Goal: Task Accomplishment & Management: Complete application form

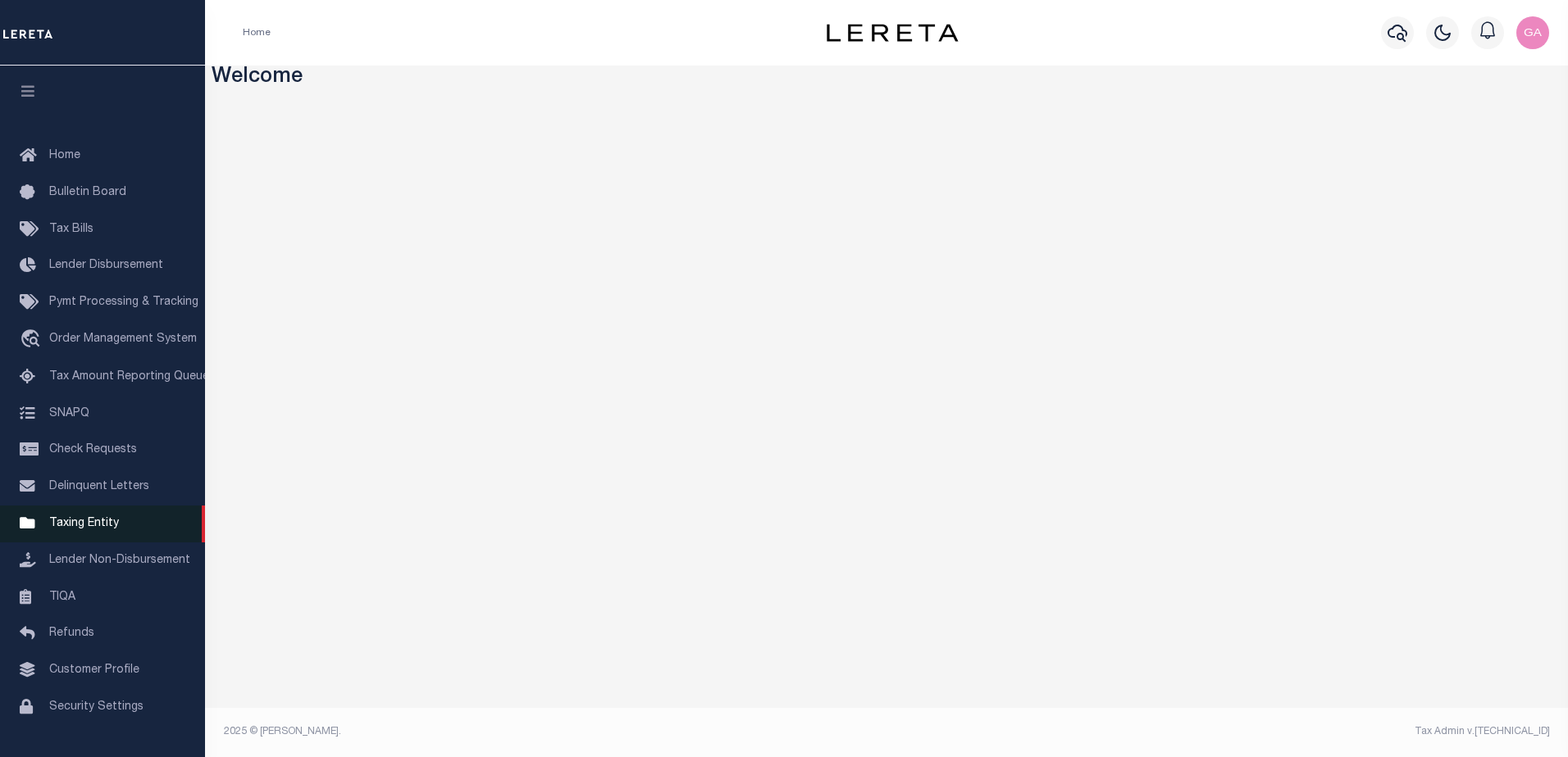
click at [91, 526] on span "Taxing Entity" at bounding box center [84, 524] width 70 height 12
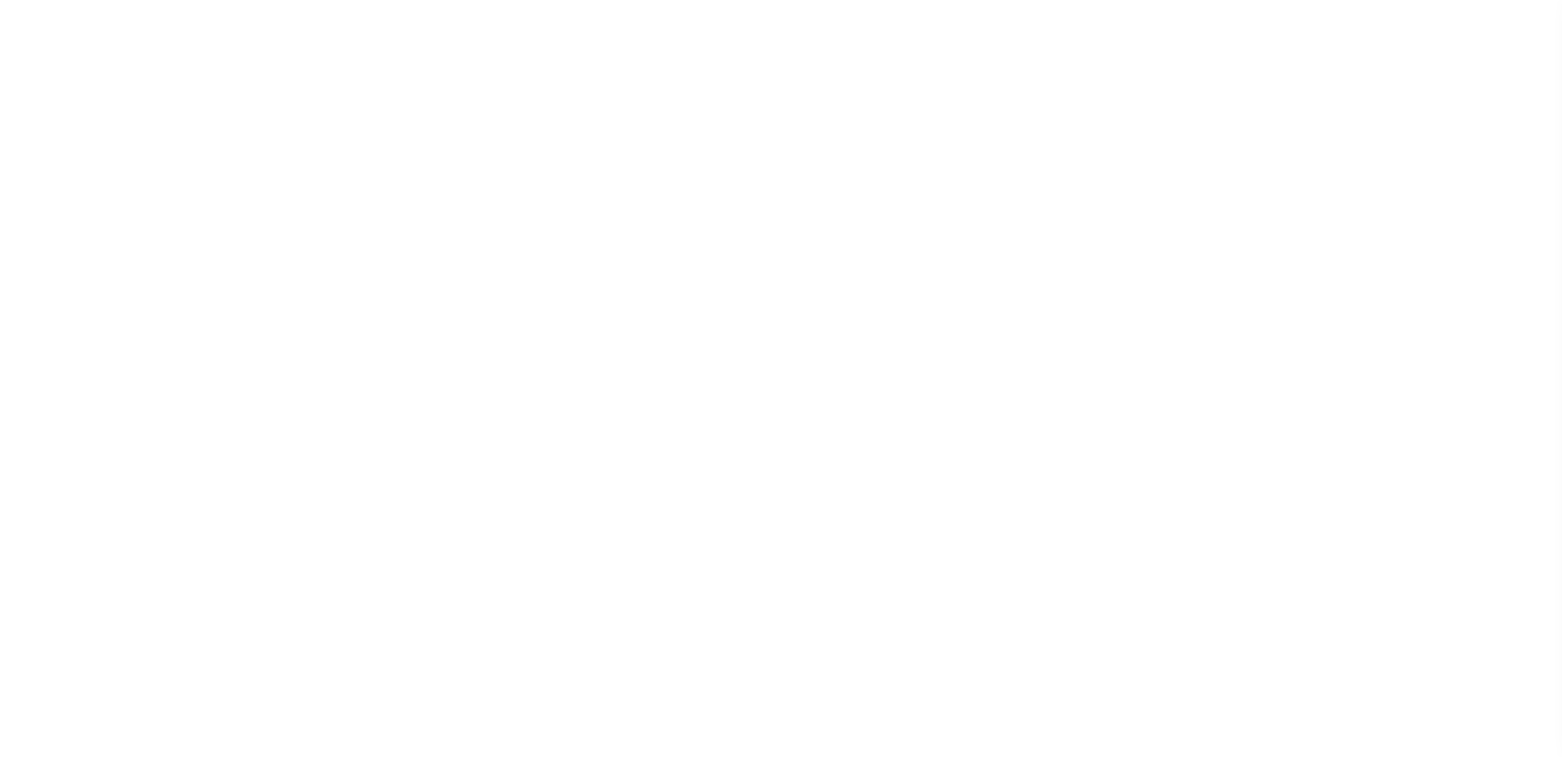
scroll to position [41, 0]
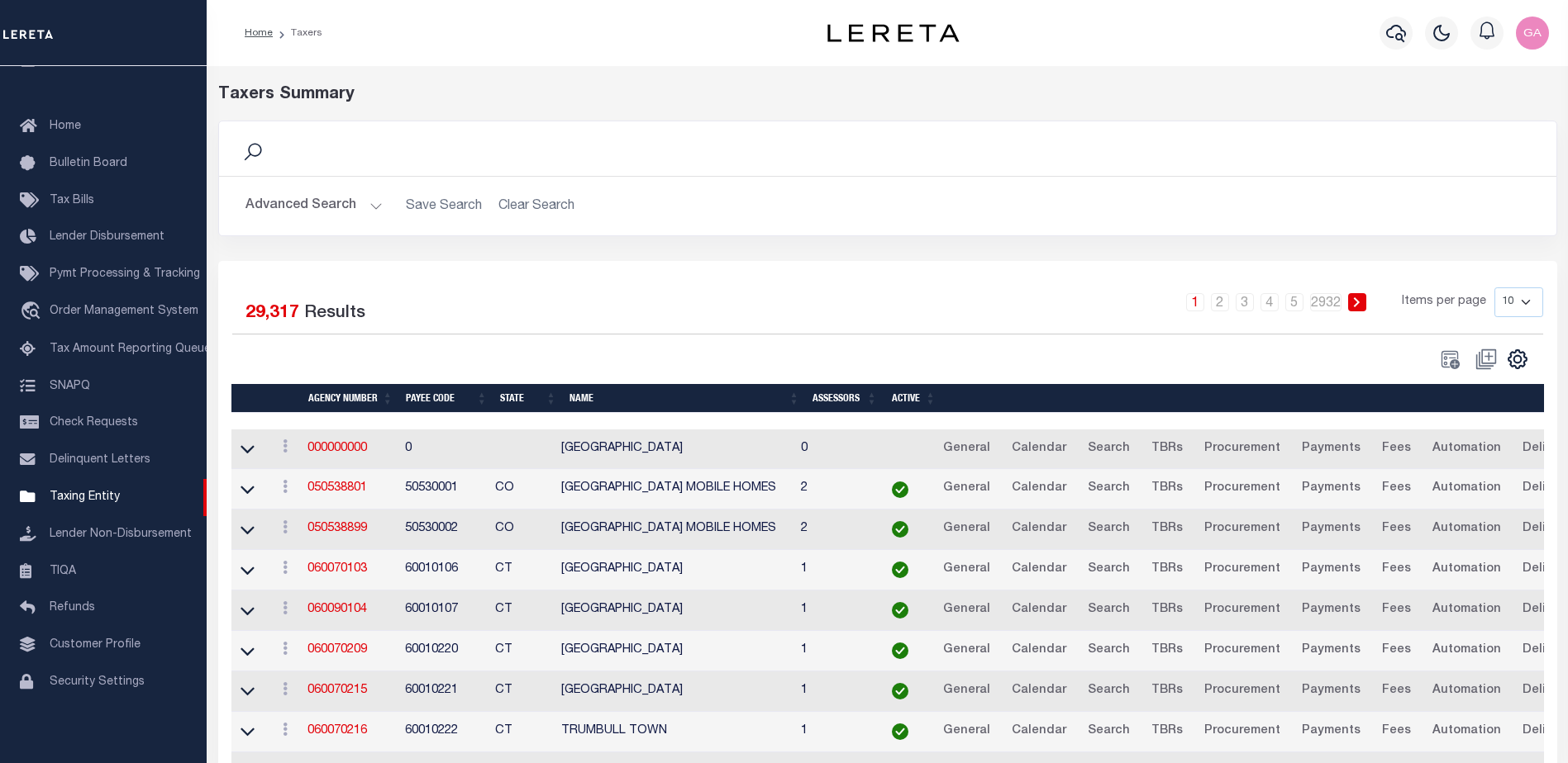
click at [370, 204] on button "Advanced Search" at bounding box center [314, 206] width 138 height 33
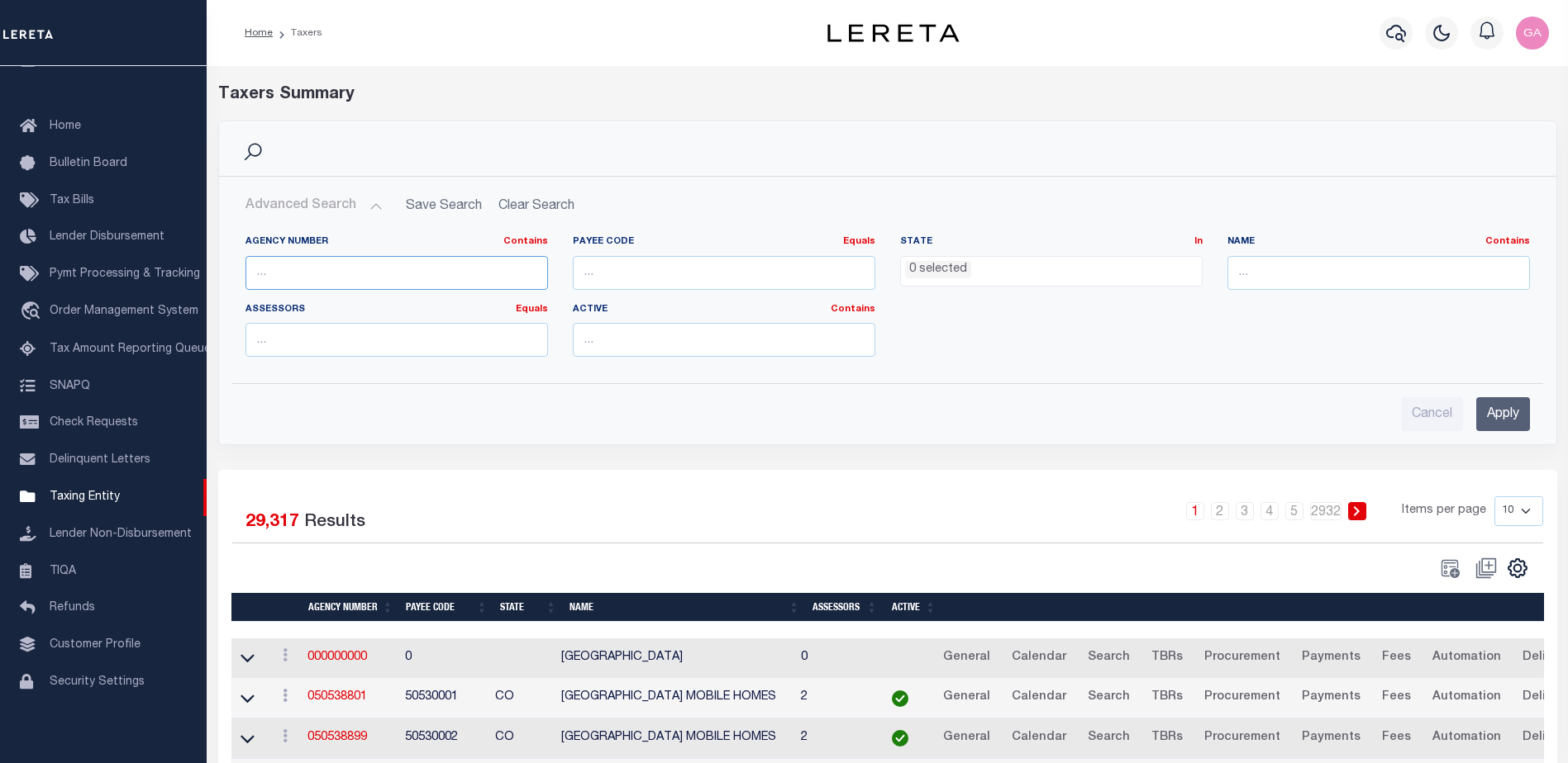
click at [361, 274] on input "text" at bounding box center [397, 273] width 303 height 34
type input "190200101"
click at [1510, 417] on input "Apply" at bounding box center [1503, 415] width 53 height 34
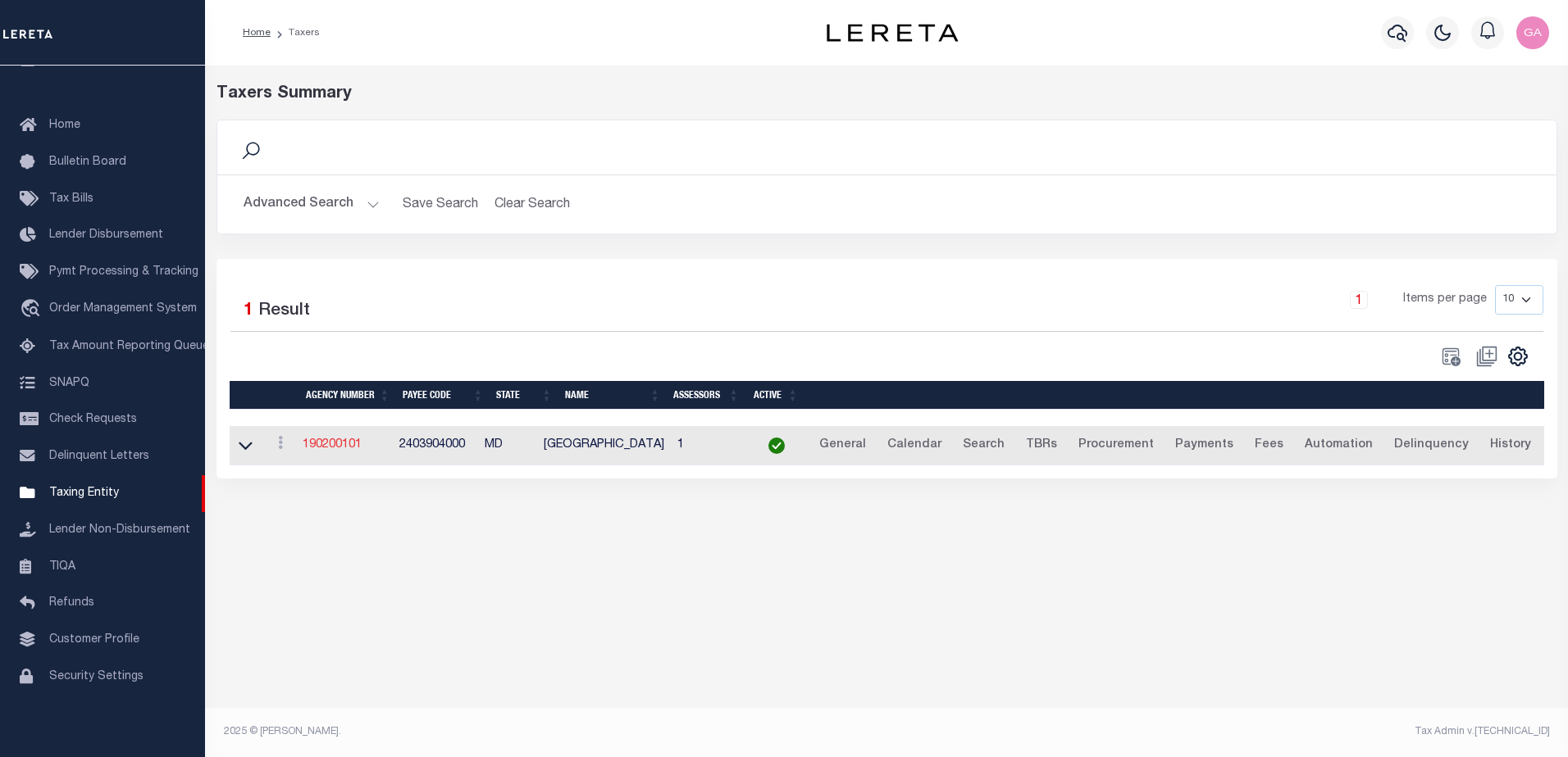
click at [330, 444] on link "190200101" at bounding box center [332, 445] width 59 height 12
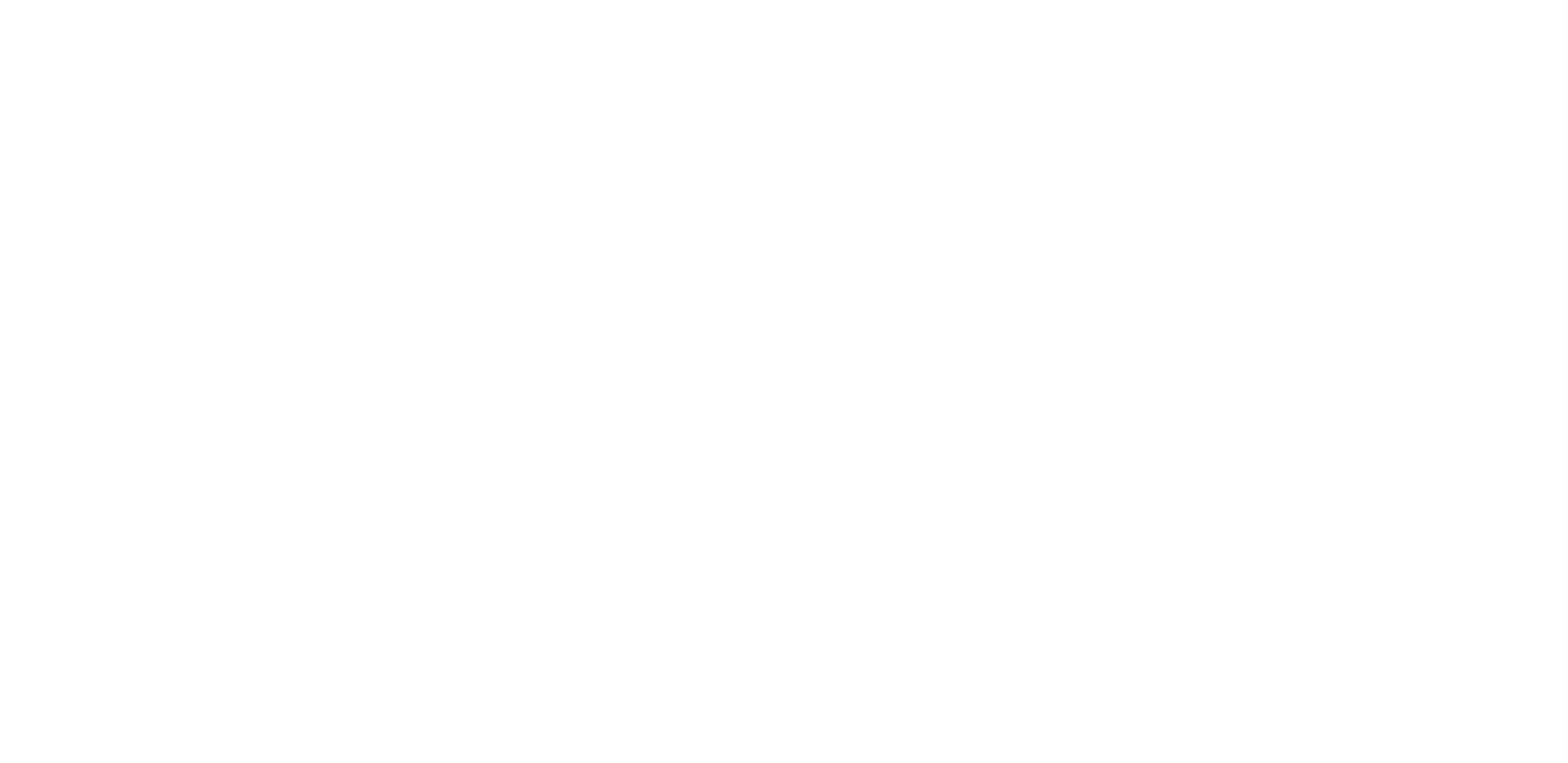
select select
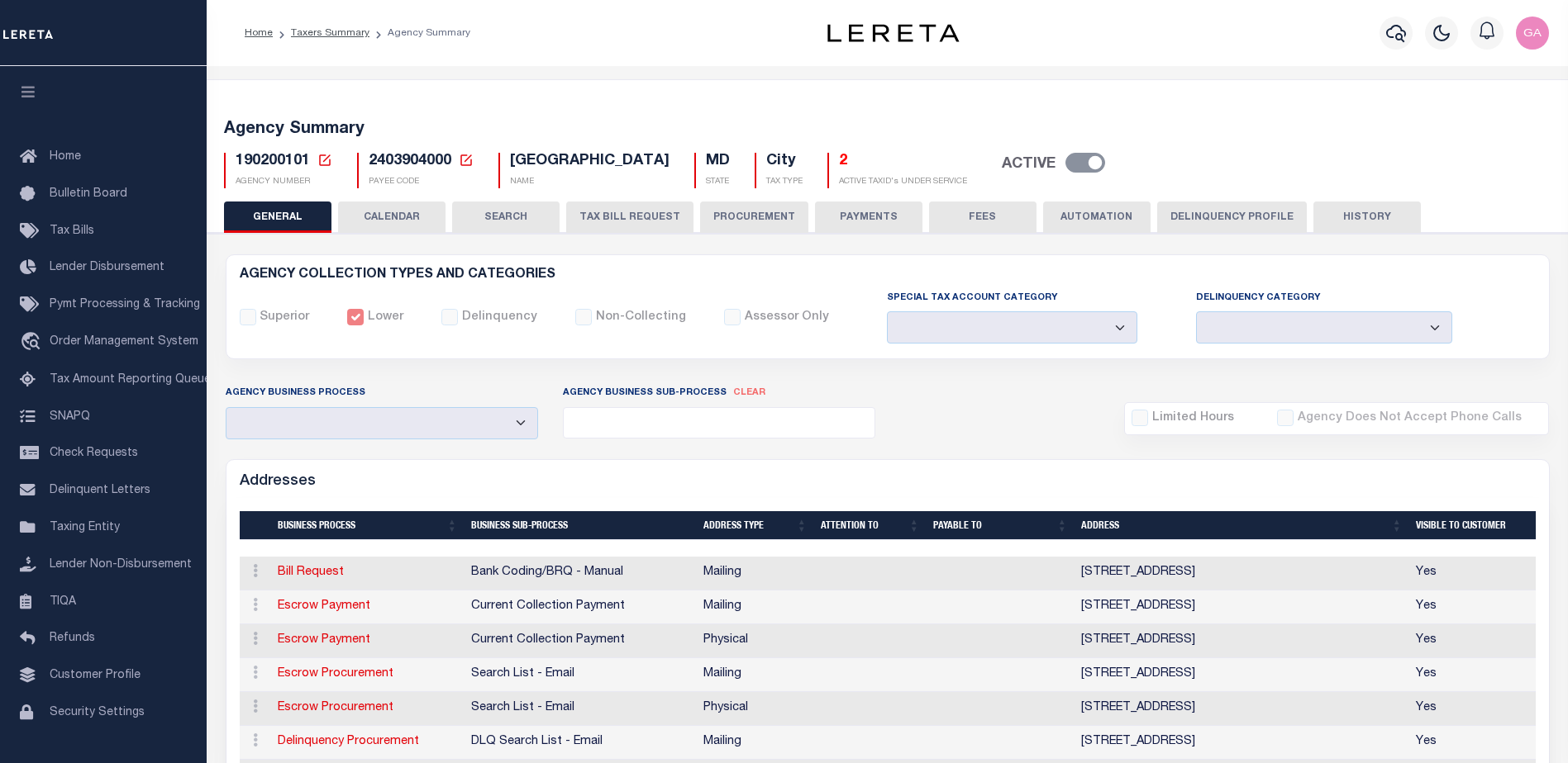
click at [388, 214] on button "CALENDAR" at bounding box center [391, 218] width 108 height 32
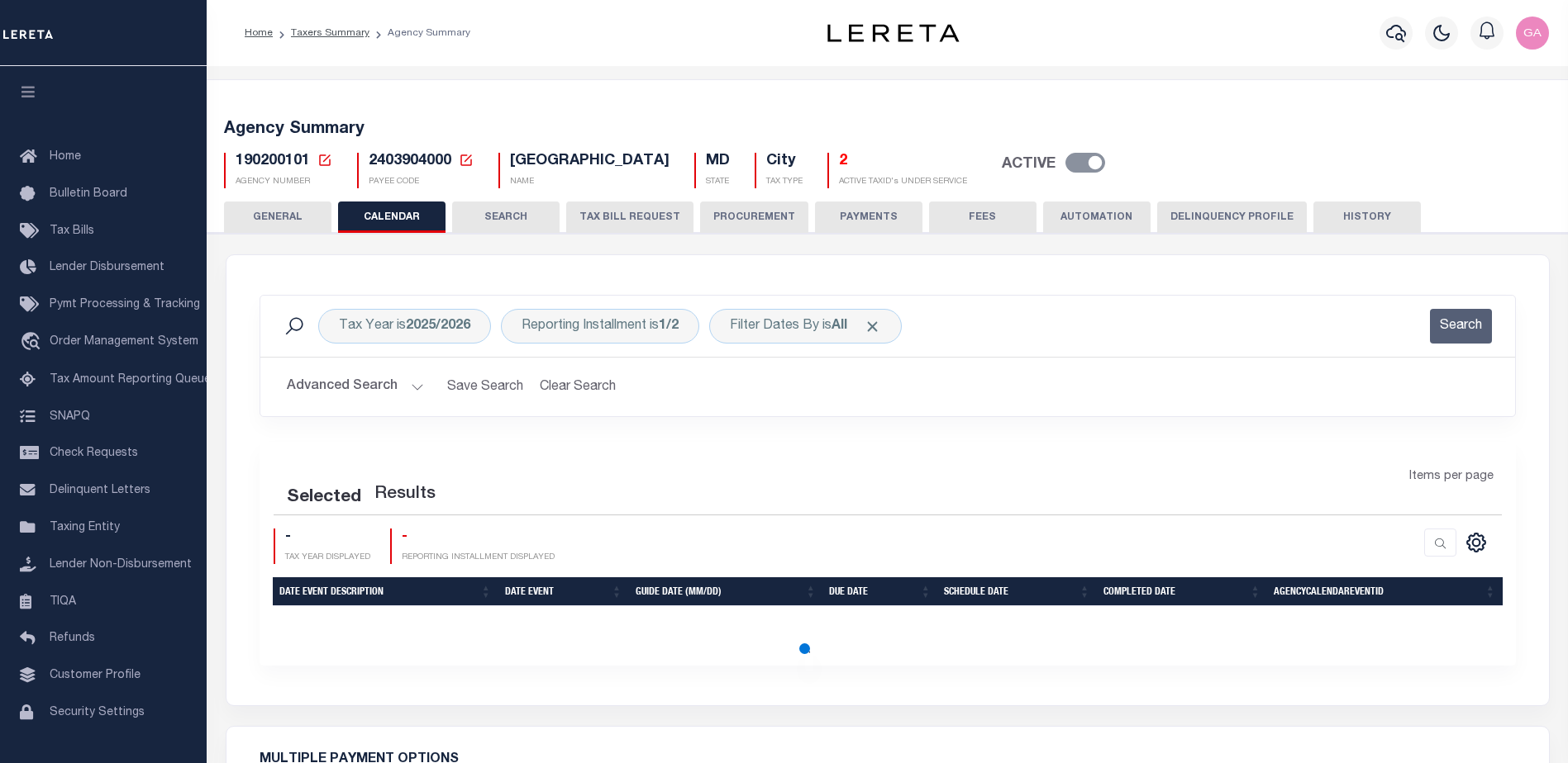
checkbox input "false"
type input "2"
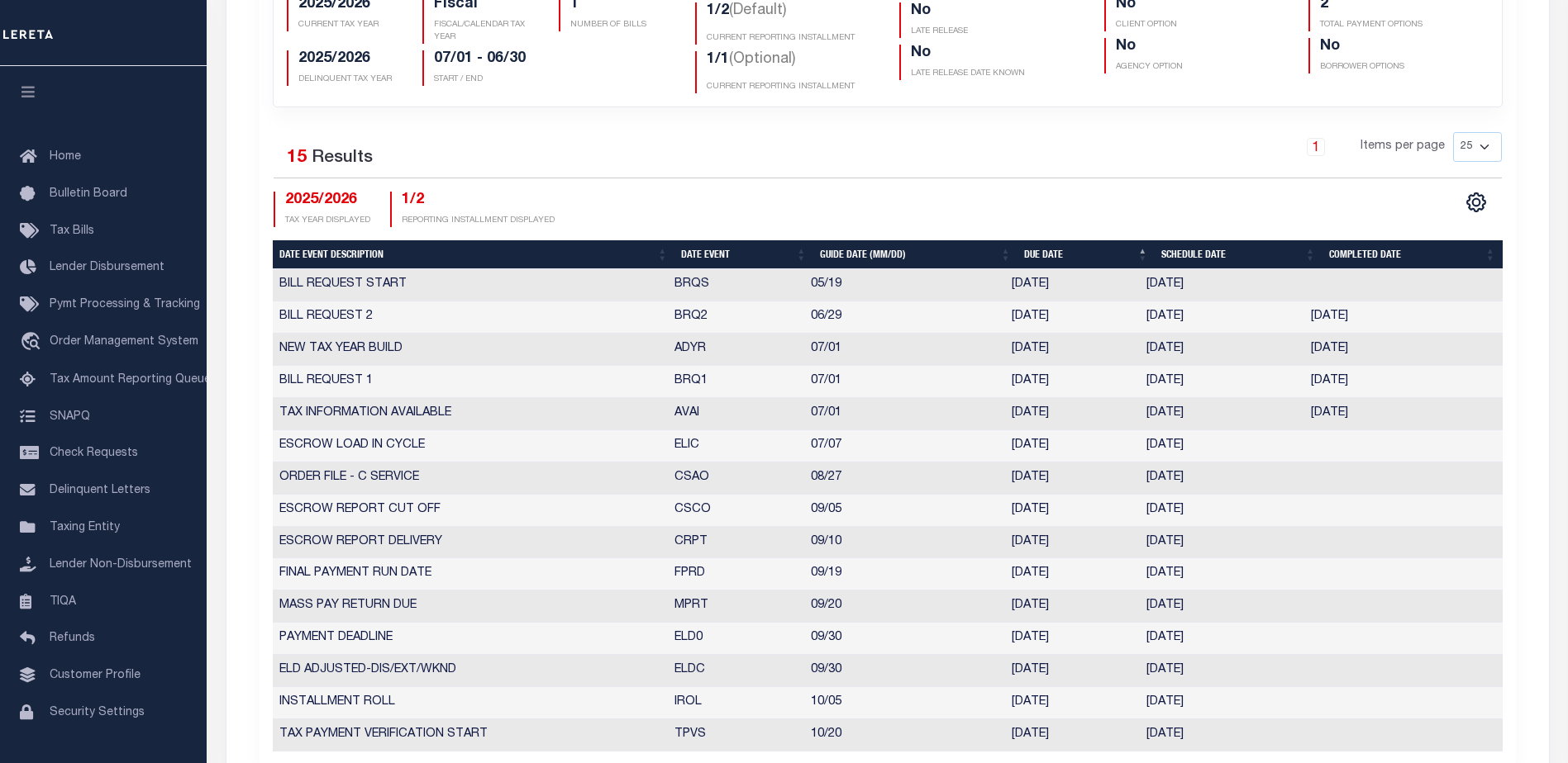
scroll to position [18, 0]
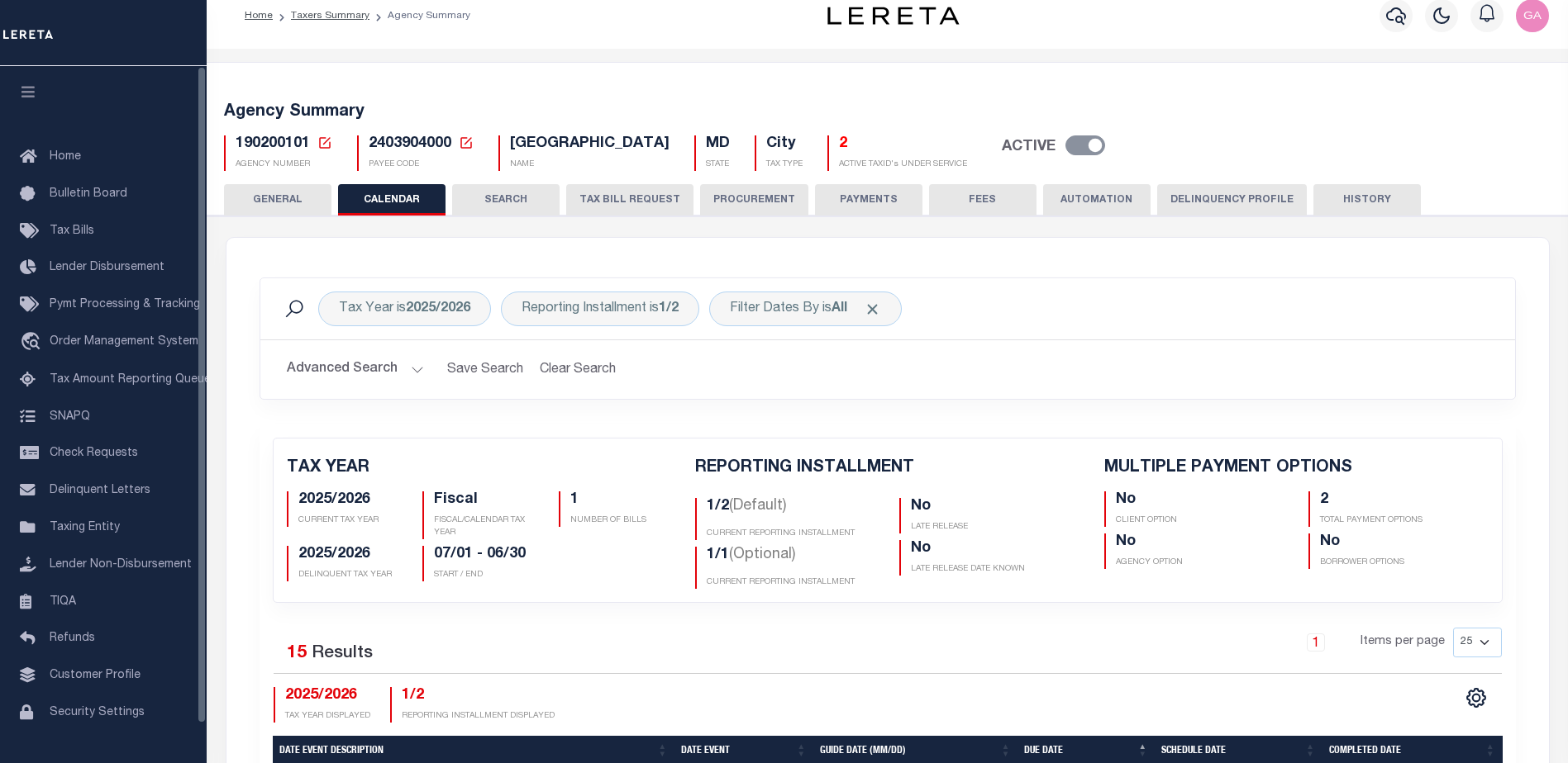
click at [293, 205] on button "GENERAL" at bounding box center [277, 200] width 108 height 32
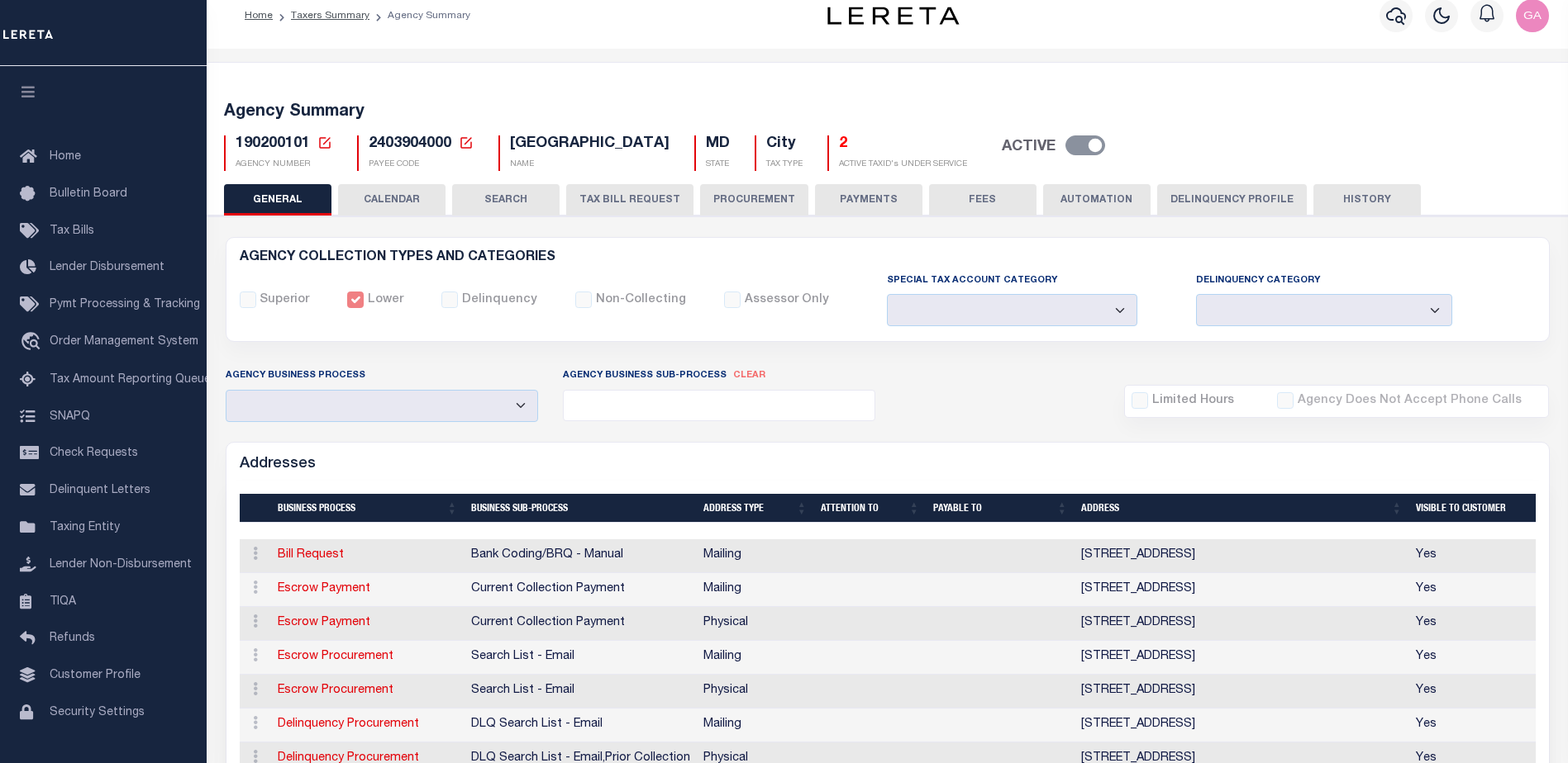
click at [498, 202] on button "SEARCH" at bounding box center [506, 200] width 108 height 32
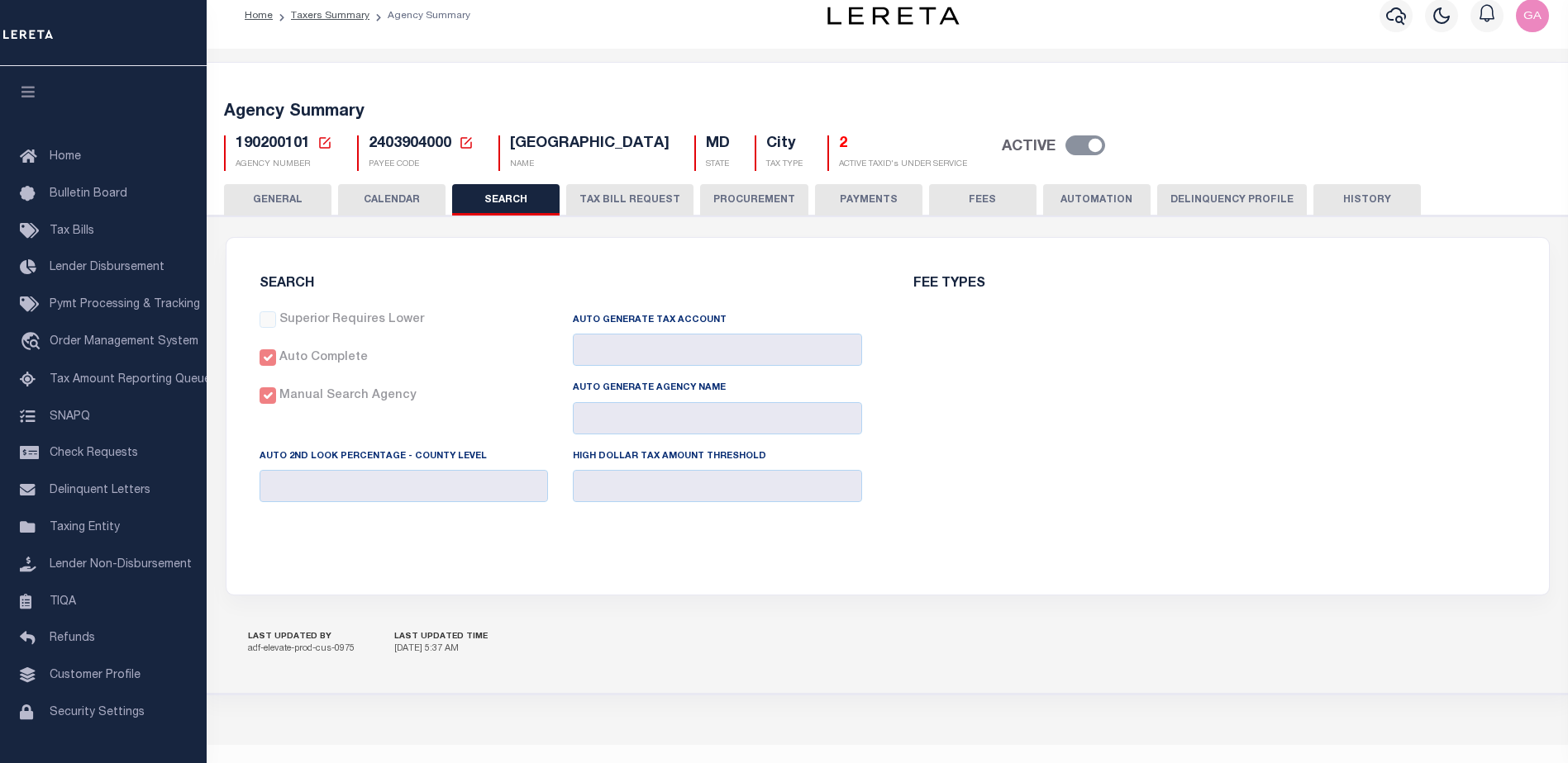
checkbox input "false"
type input "10000"
click at [615, 199] on button "TAX BILL REQUEST" at bounding box center [630, 200] width 128 height 32
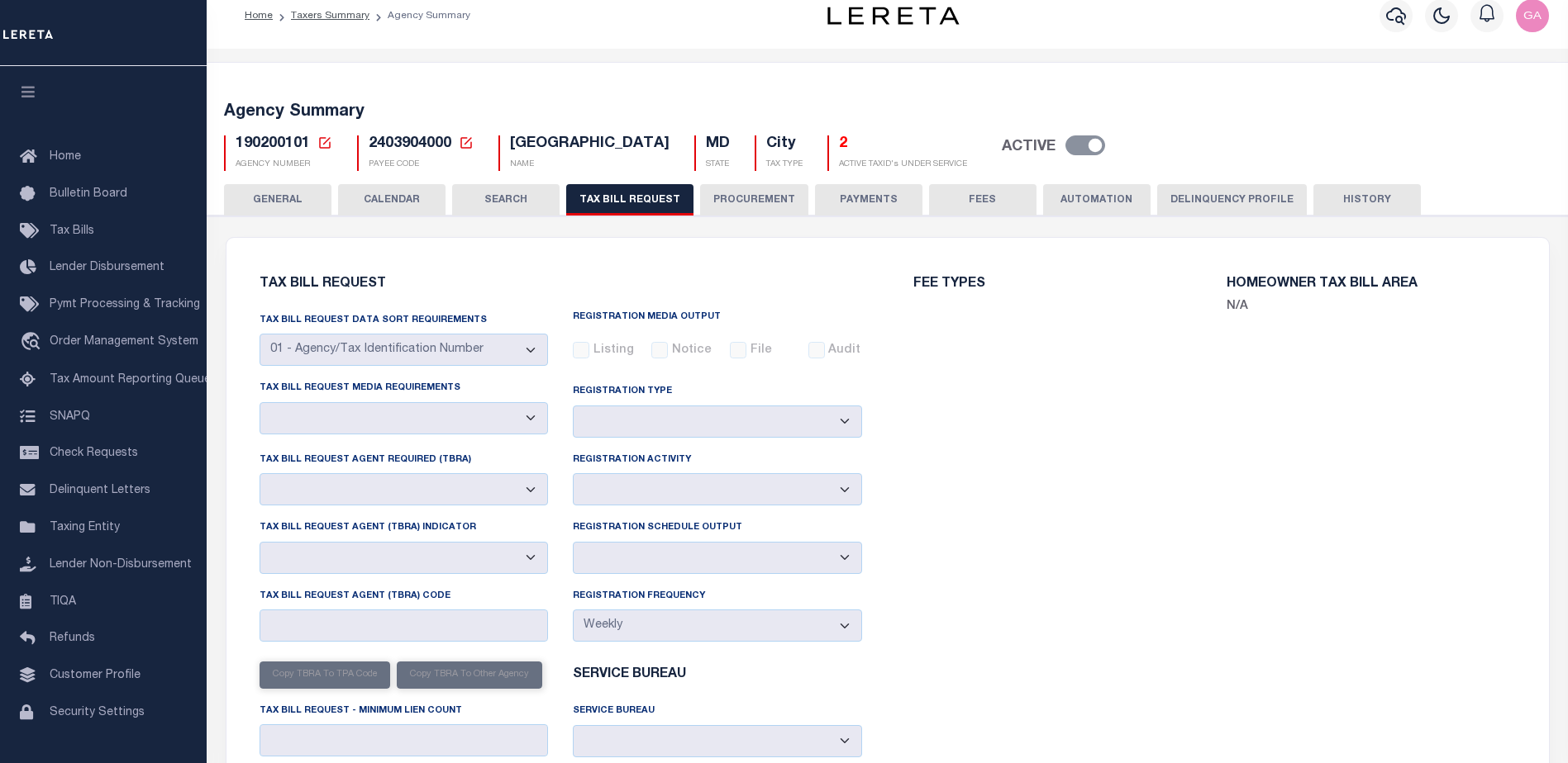
select select "20"
select select "false"
select select "1"
select select
click at [746, 203] on button "PROCUREMENT" at bounding box center [753, 200] width 108 height 32
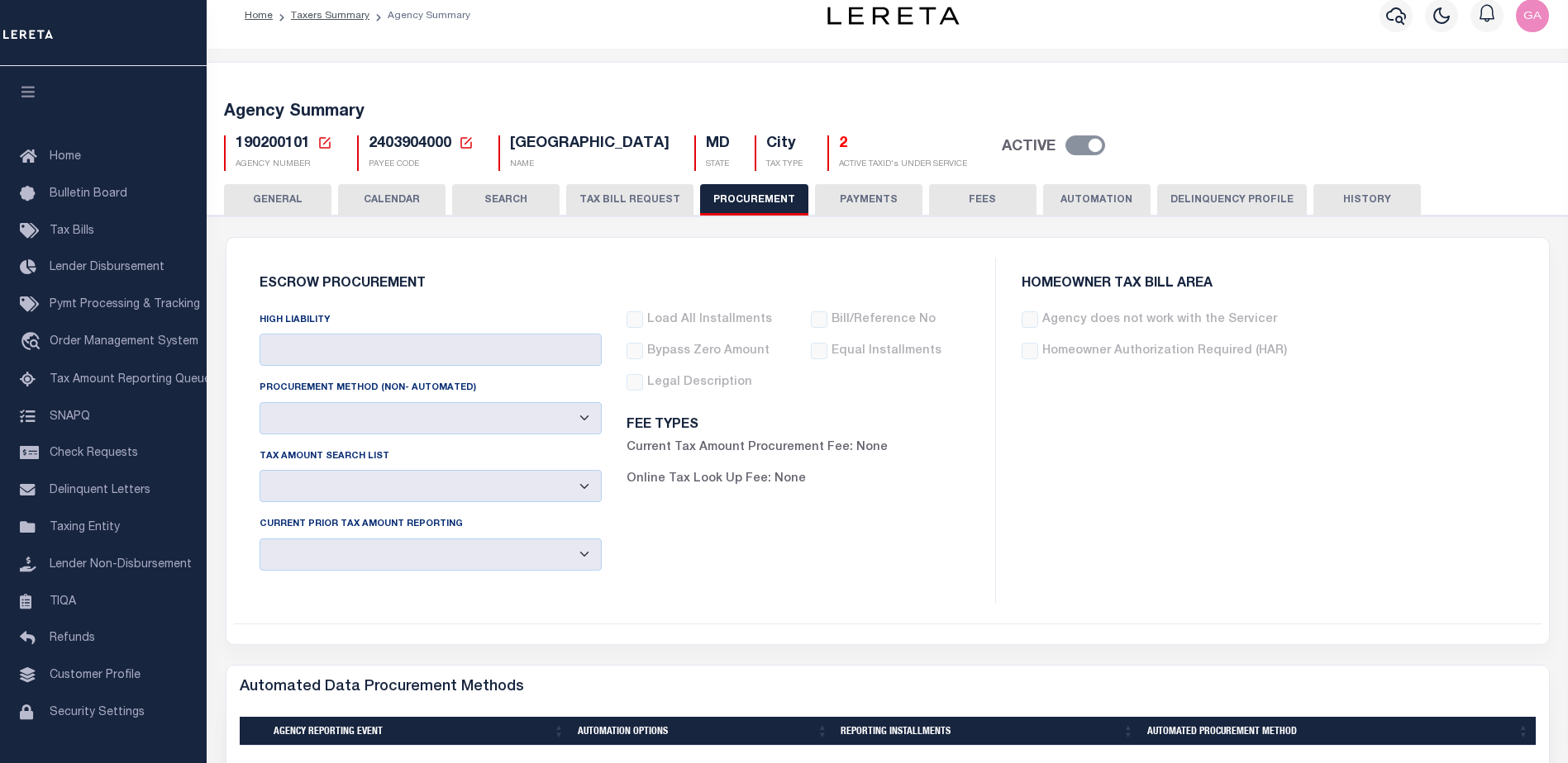
type input "$10,000"
select select "4"
select select "1"
select select "4"
drag, startPoint x: 847, startPoint y: 197, endPoint x: 1001, endPoint y: 203, distance: 154.1
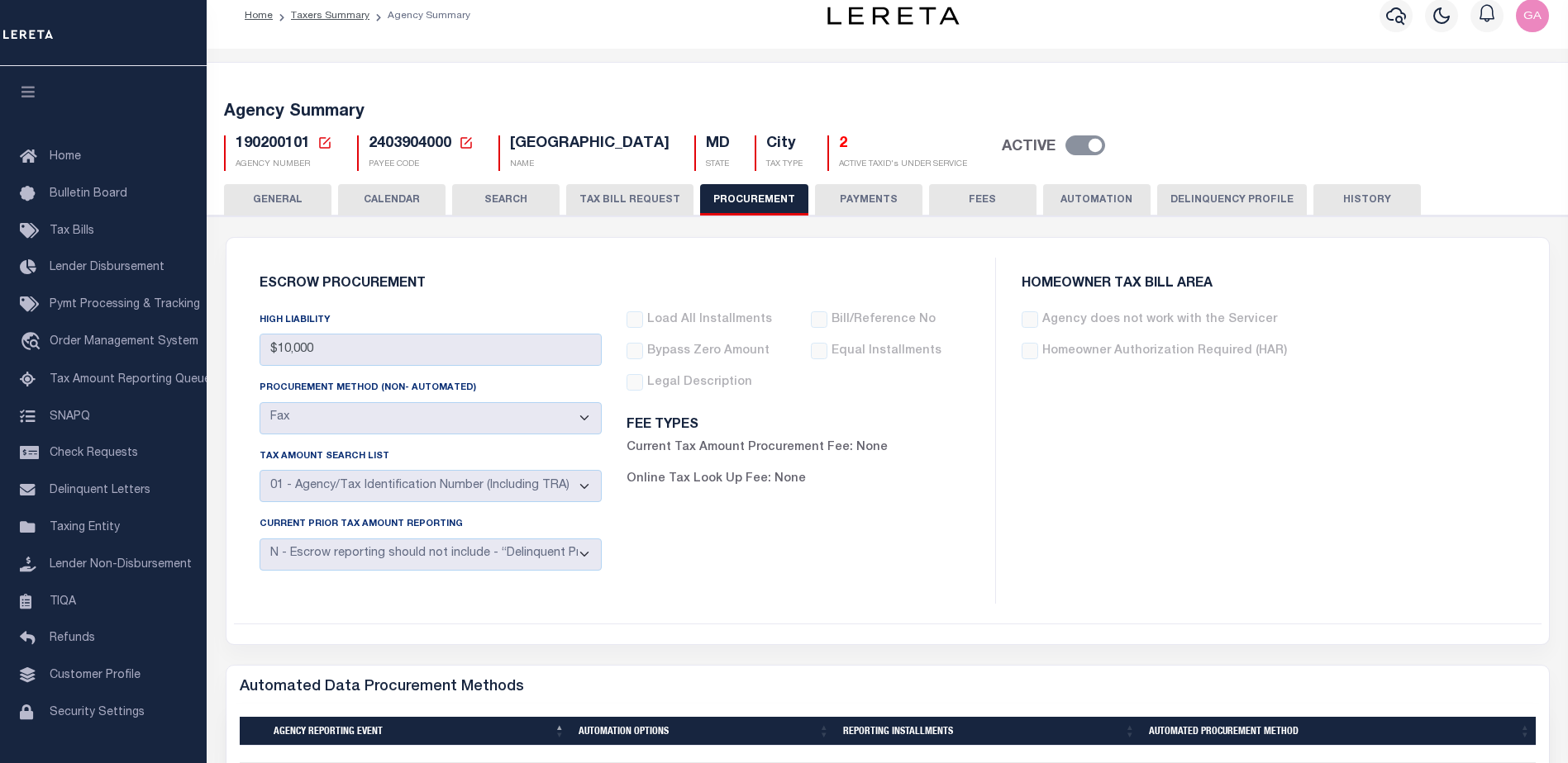
click at [847, 198] on button "PAYMENTS" at bounding box center [868, 200] width 108 height 32
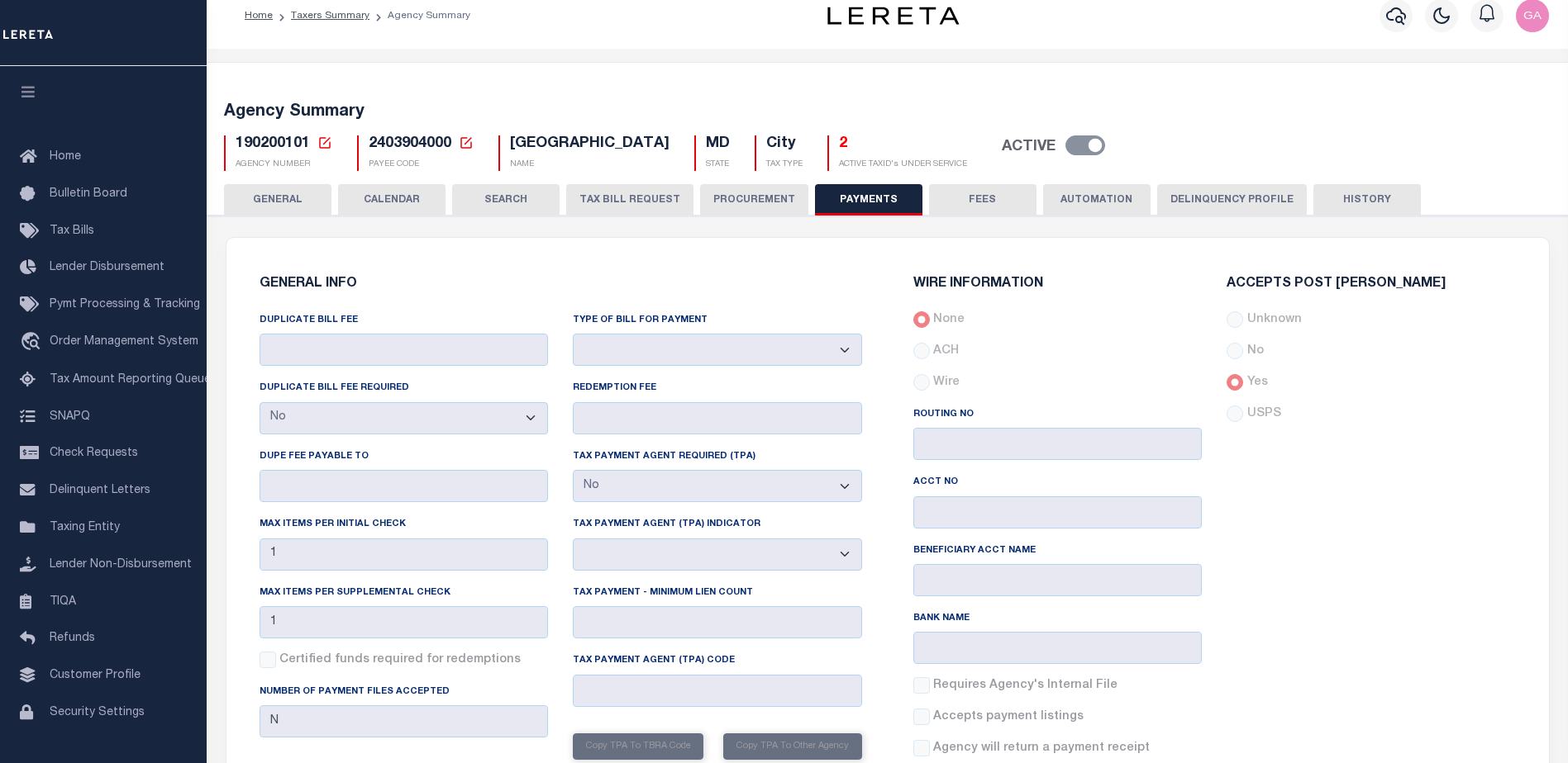
click at [608, 198] on button "TAX BILL REQUEST" at bounding box center [630, 200] width 128 height 32
